Goal: Transaction & Acquisition: Purchase product/service

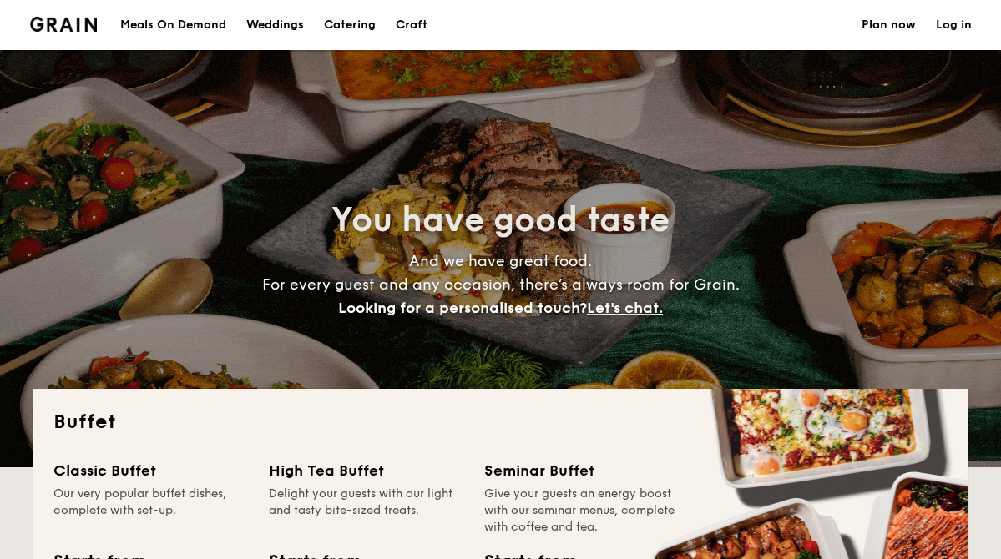
select select
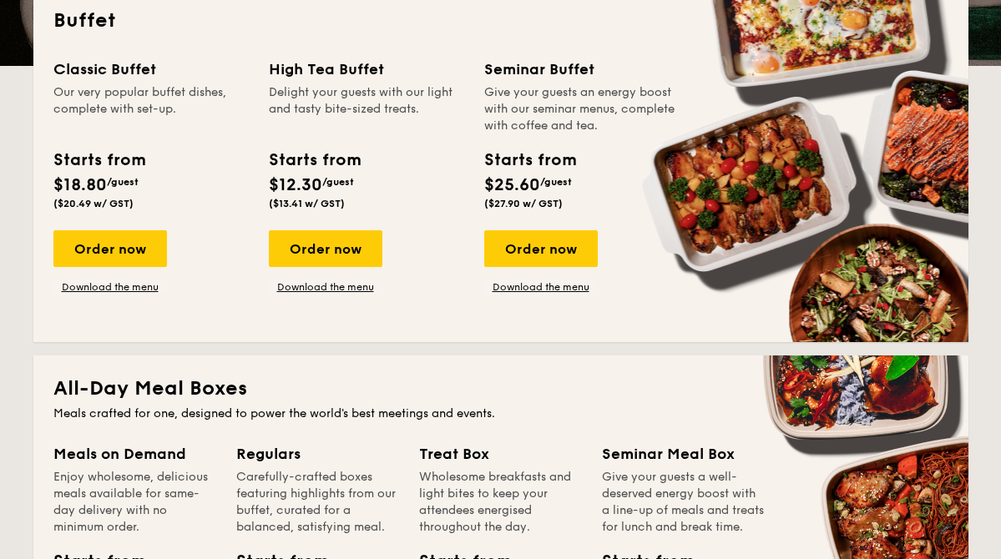
scroll to position [401, 0]
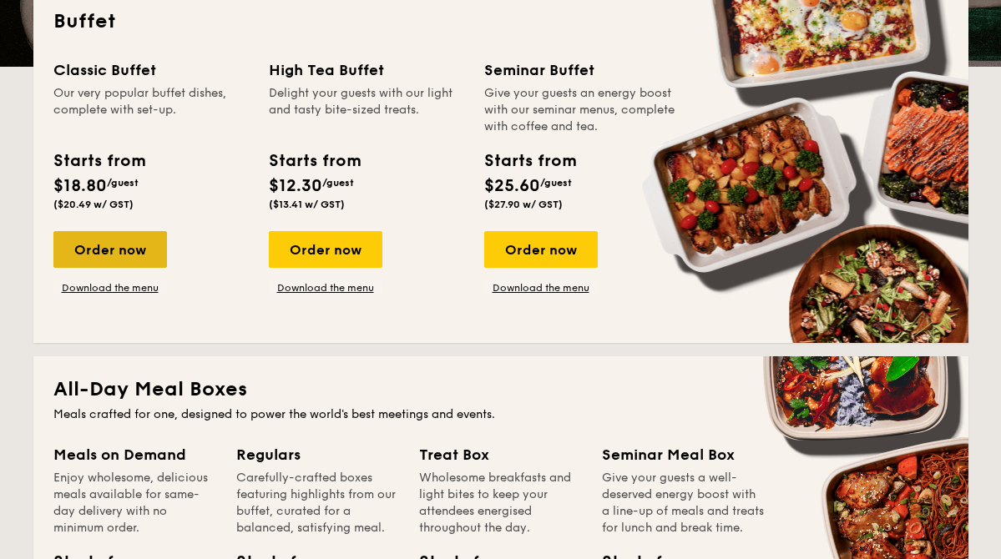
click at [146, 248] on div "Order now" at bounding box center [109, 249] width 113 height 37
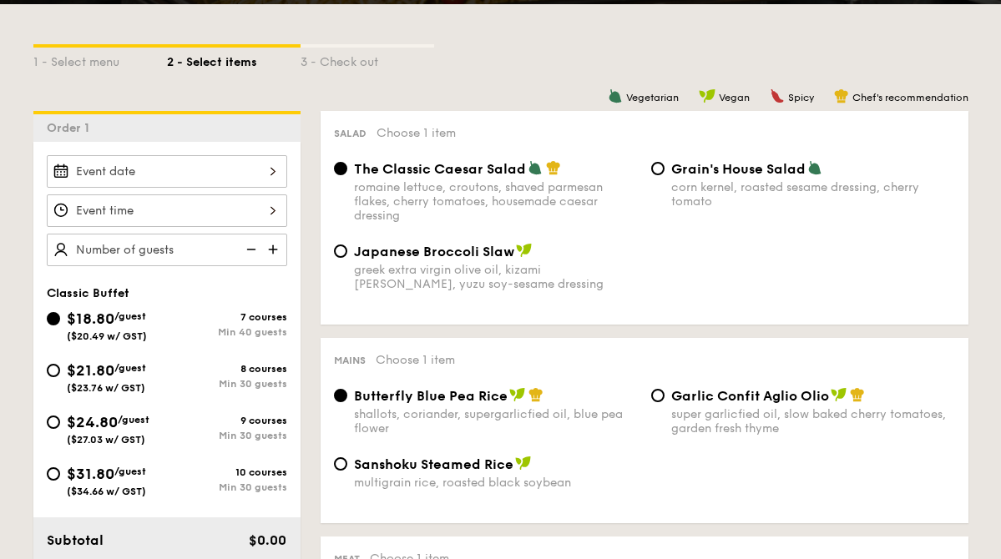
scroll to position [361, 0]
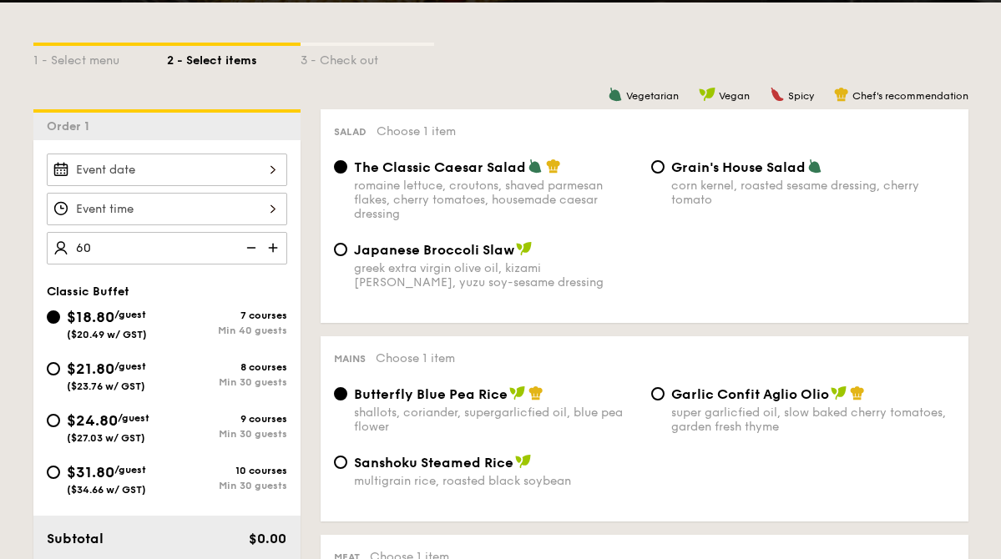
type input "60 guests"
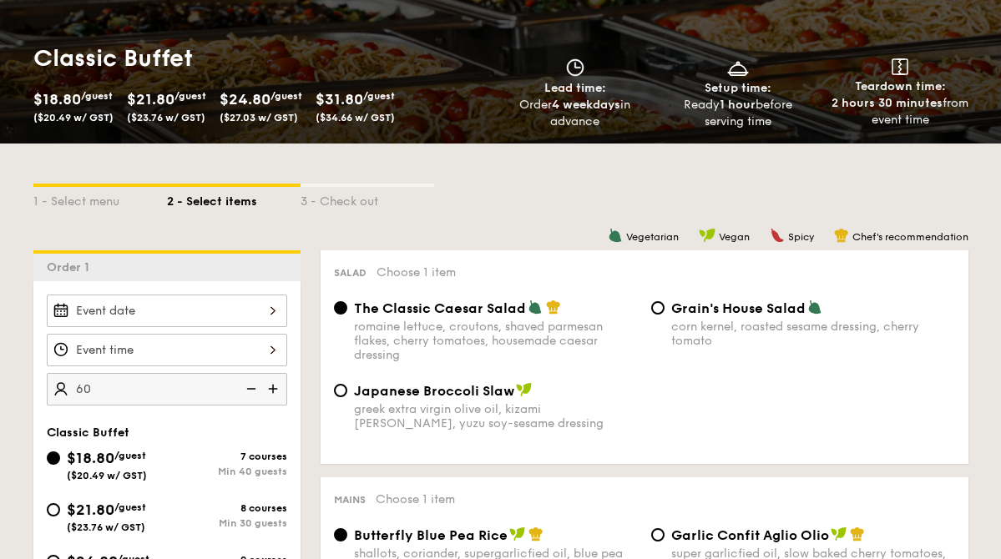
scroll to position [195, 0]
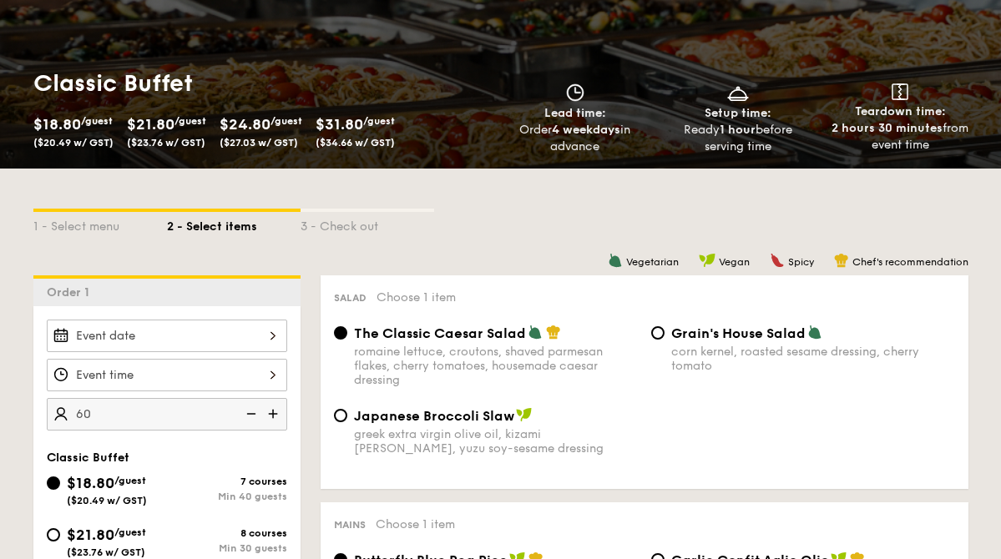
scroll to position [401, 0]
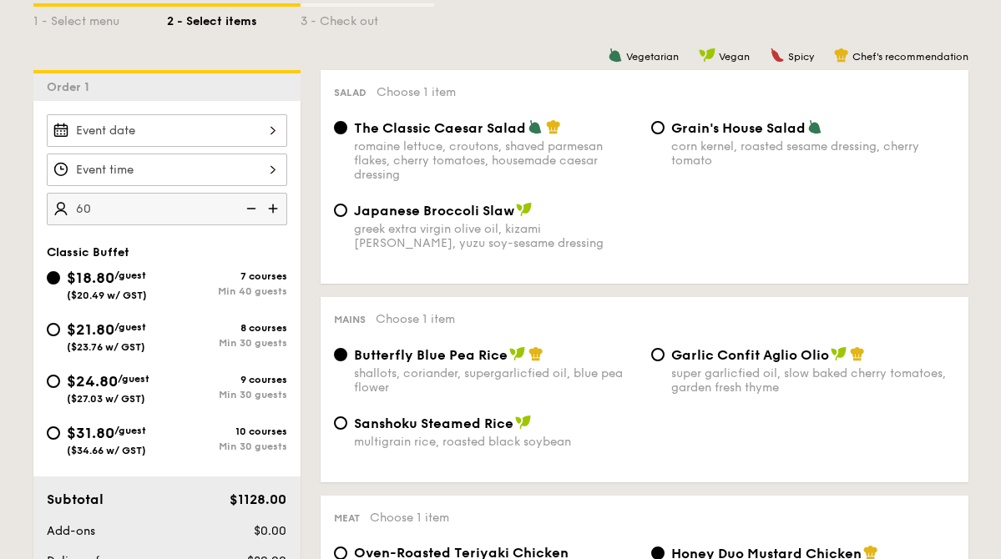
select select
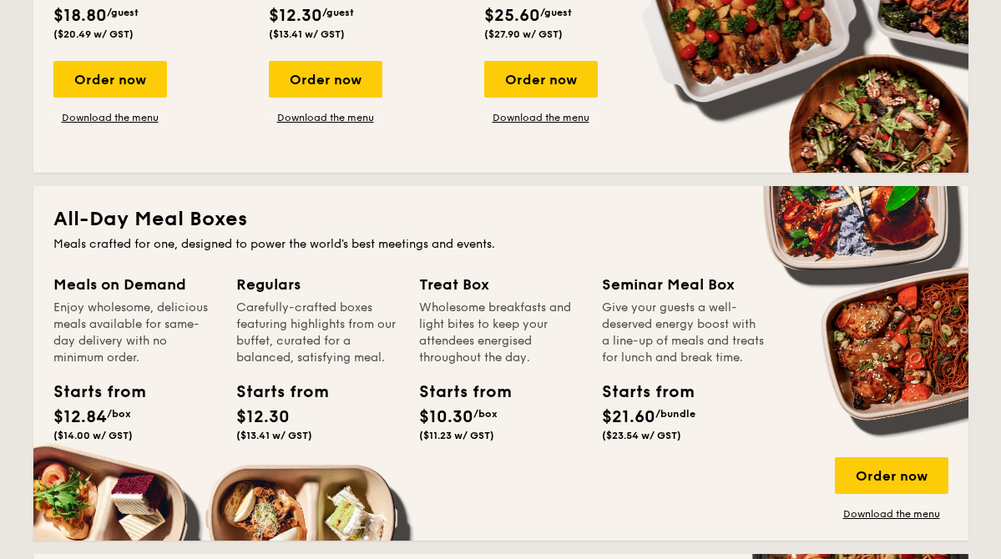
scroll to position [691, 0]
